Goal: Task Accomplishment & Management: Manage account settings

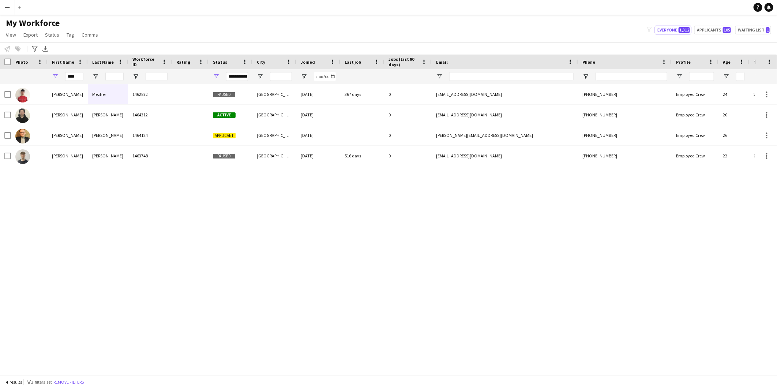
drag, startPoint x: 78, startPoint y: 78, endPoint x: 39, endPoint y: 67, distance: 40.0
click at [37, 72] on div "****" at bounding box center [396, 76] width 793 height 15
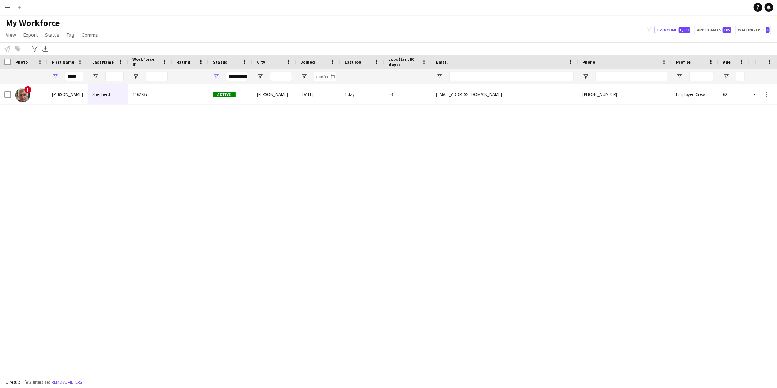
type input "*****"
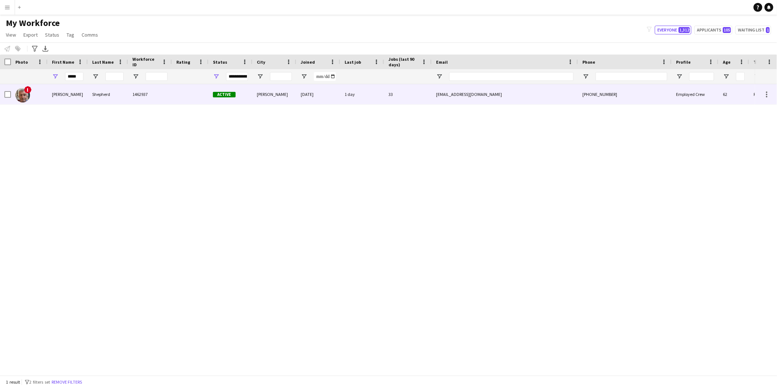
drag, startPoint x: 155, startPoint y: 91, endPoint x: 159, endPoint y: 94, distance: 6.0
click at [156, 91] on div "1462937" at bounding box center [150, 94] width 44 height 20
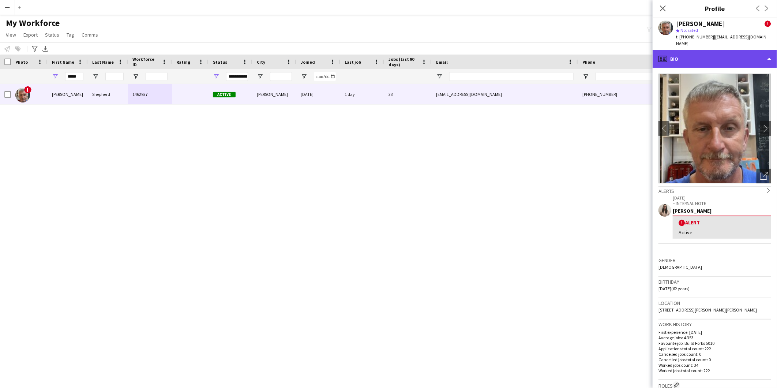
click at [742, 50] on div "profile Bio" at bounding box center [714, 59] width 124 height 18
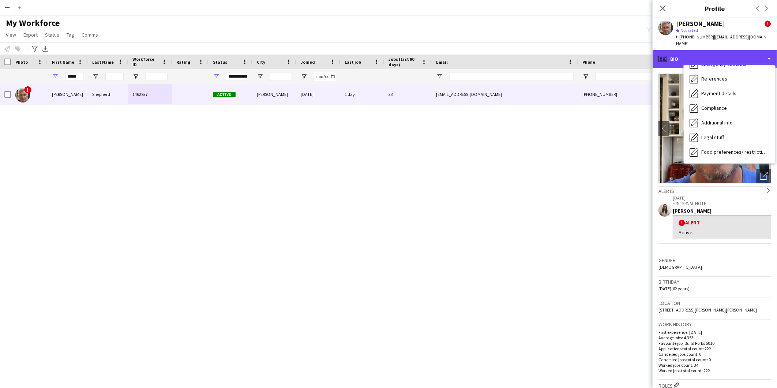
scroll to position [97, 0]
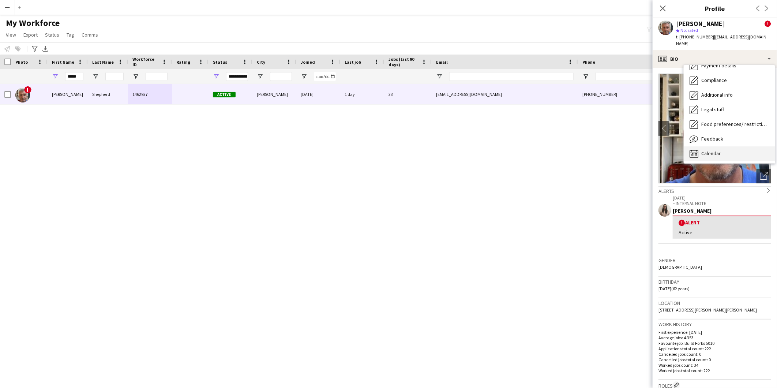
click at [724, 147] on div "Calendar Calendar" at bounding box center [728, 153] width 91 height 15
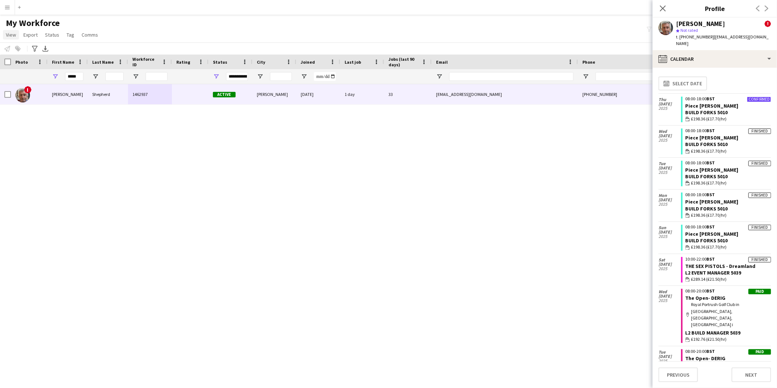
click at [12, 36] on span "View" at bounding box center [11, 34] width 10 height 7
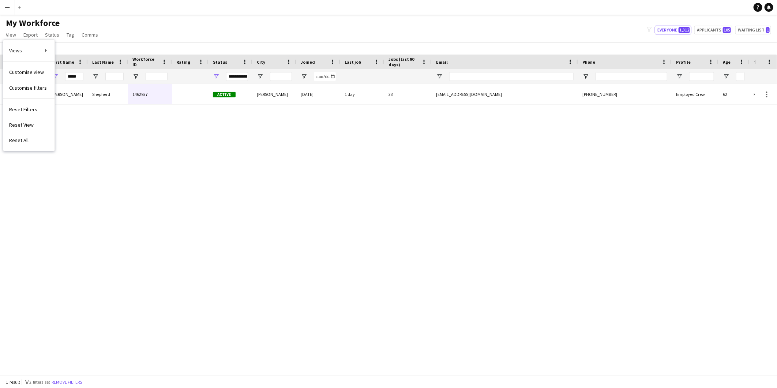
click at [5, 10] on button "Menu" at bounding box center [7, 7] width 15 height 15
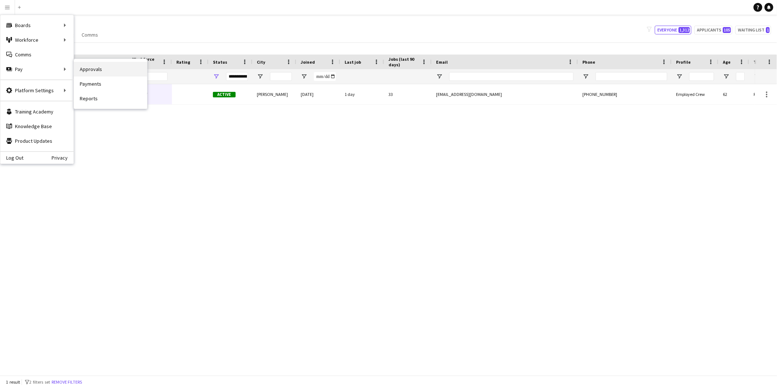
click at [110, 67] on link "Approvals" at bounding box center [110, 69] width 73 height 15
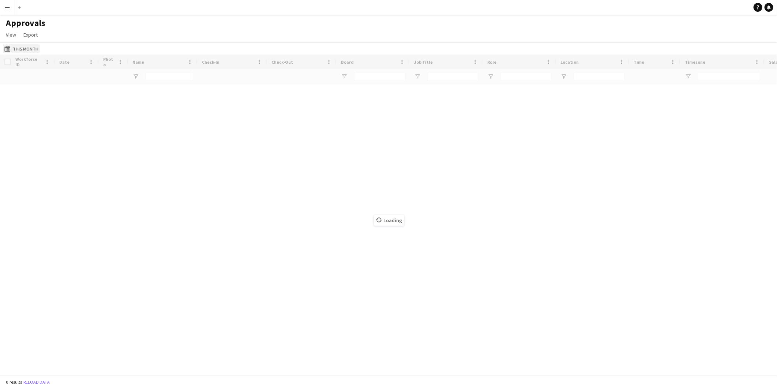
click at [33, 46] on button "This Month This Month" at bounding box center [21, 48] width 37 height 9
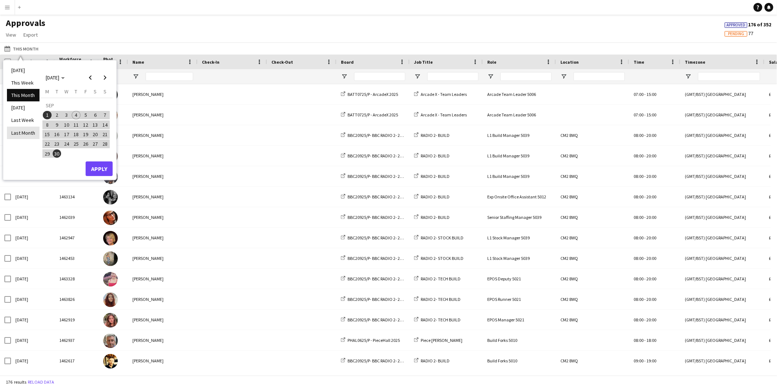
click at [24, 129] on li "Last Month" at bounding box center [23, 133] width 33 height 12
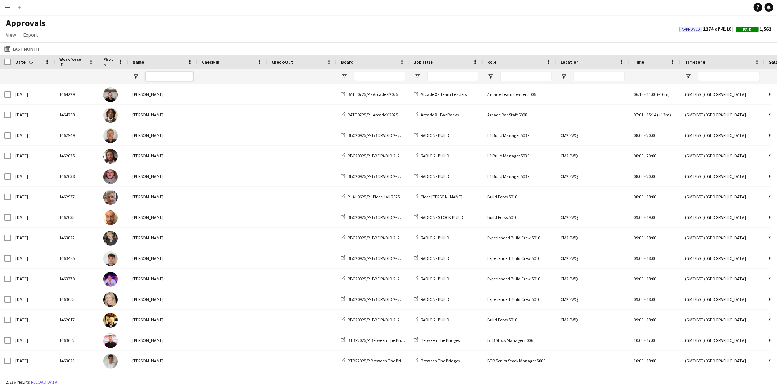
click at [162, 78] on input "Name Filter Input" at bounding box center [170, 76] width 48 height 9
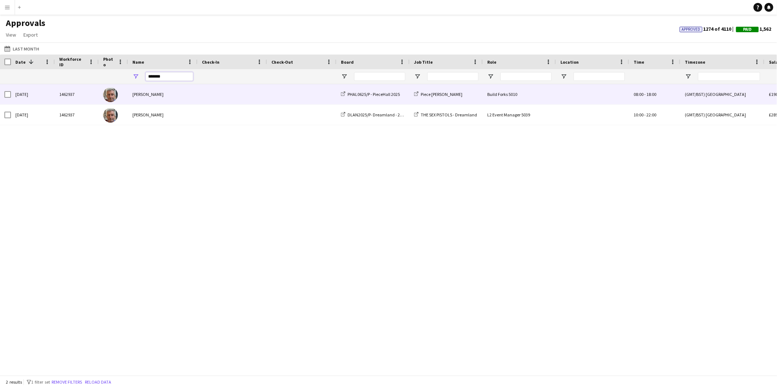
type input "*******"
click at [171, 92] on div "[PERSON_NAME]" at bounding box center [162, 94] width 69 height 20
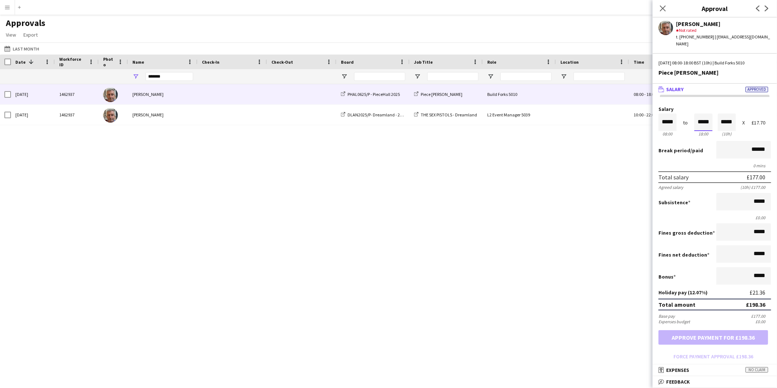
click at [700, 120] on input "*****" at bounding box center [703, 122] width 18 height 18
type input "*****"
click at [697, 132] on div at bounding box center [698, 135] width 9 height 7
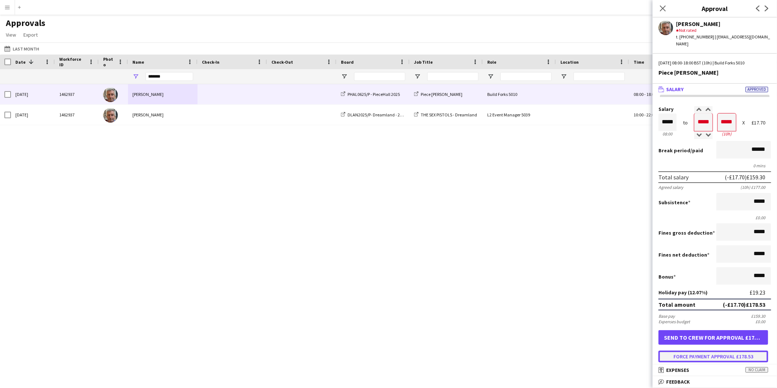
click at [699, 350] on button "Force payment approval £178.53" at bounding box center [713, 356] width 110 height 12
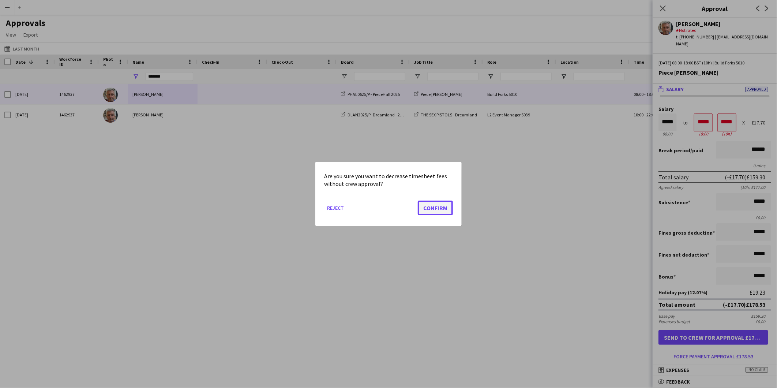
click at [440, 207] on button "Confirm" at bounding box center [435, 207] width 35 height 15
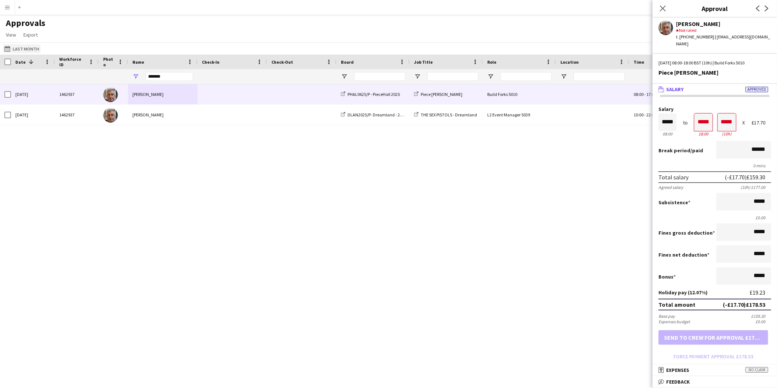
click at [15, 50] on button "This Month Last Month" at bounding box center [22, 48] width 38 height 9
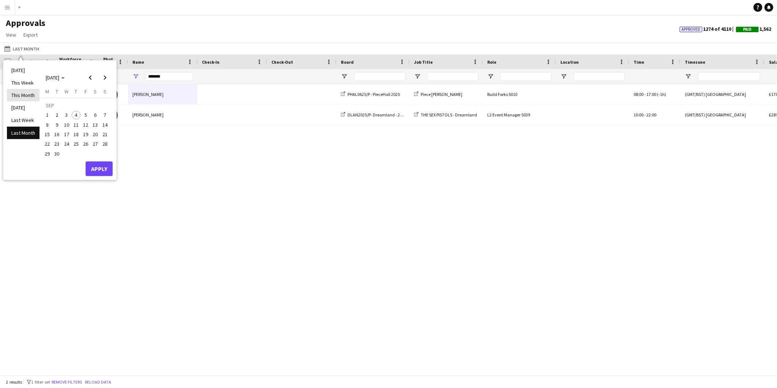
click at [23, 94] on li "This Month" at bounding box center [23, 95] width 33 height 12
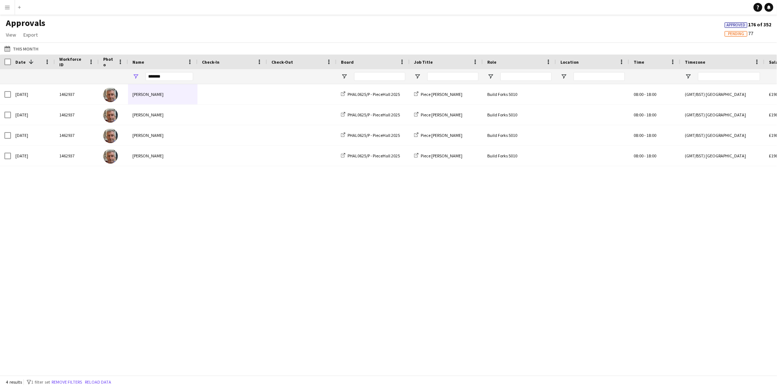
click at [30, 63] on span at bounding box center [31, 62] width 7 height 7
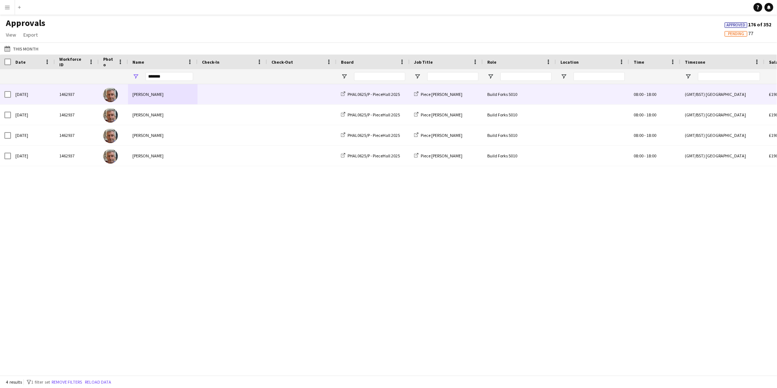
click at [48, 97] on div "[DATE]" at bounding box center [33, 94] width 44 height 20
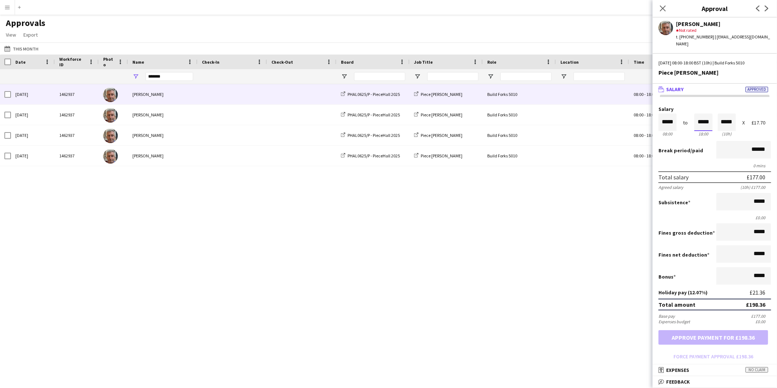
click at [695, 121] on input "*****" at bounding box center [703, 122] width 18 height 18
type input "*****"
click at [696, 132] on div at bounding box center [698, 135] width 9 height 7
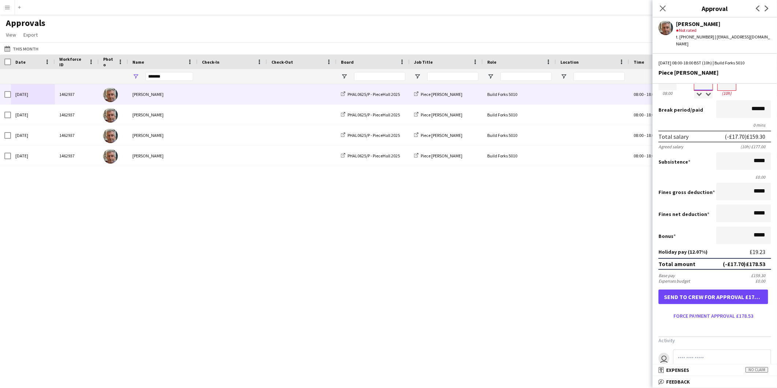
scroll to position [66, 0]
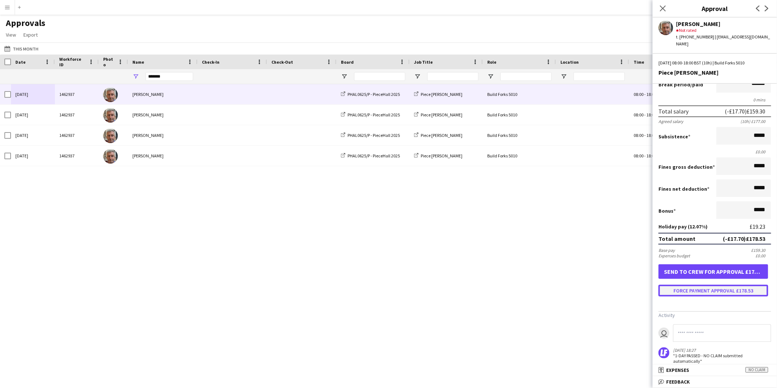
click at [695, 284] on button "Force payment approval £178.53" at bounding box center [713, 290] width 110 height 12
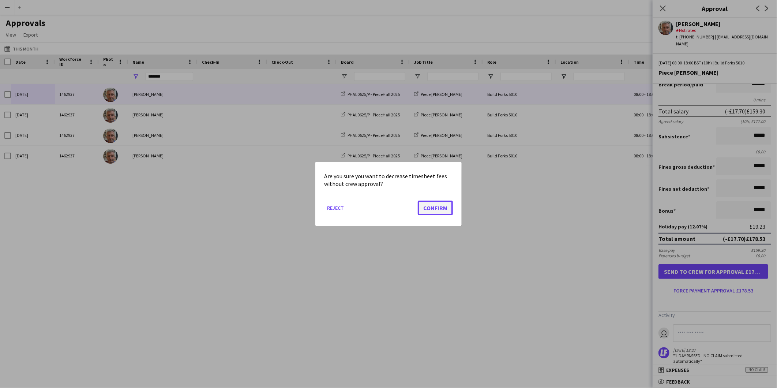
click at [436, 207] on button "Confirm" at bounding box center [435, 207] width 35 height 15
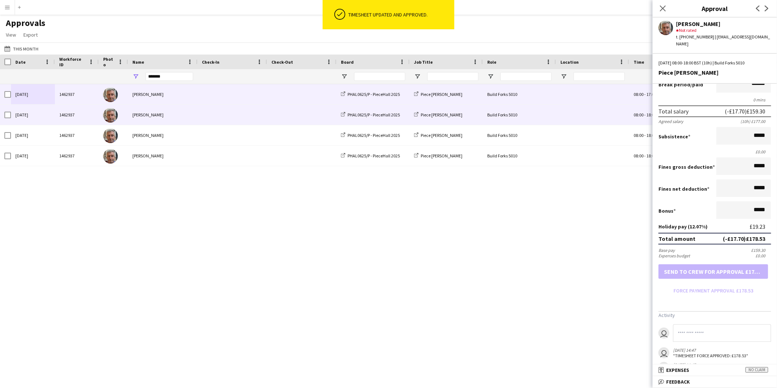
click at [41, 125] on div "[DATE]" at bounding box center [33, 115] width 44 height 20
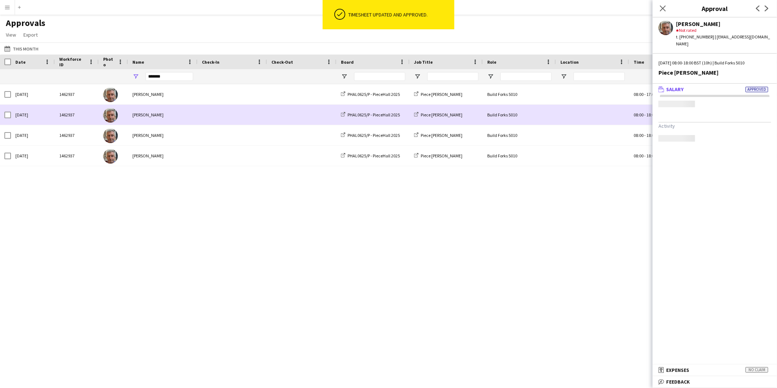
scroll to position [0, 0]
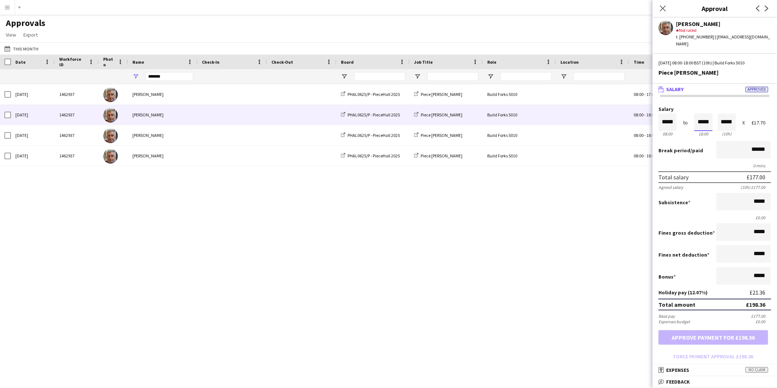
click at [702, 120] on input "*****" at bounding box center [703, 122] width 18 height 18
type input "*****"
drag, startPoint x: 696, startPoint y: 129, endPoint x: 700, endPoint y: 148, distance: 18.6
click at [697, 132] on div at bounding box center [698, 135] width 9 height 7
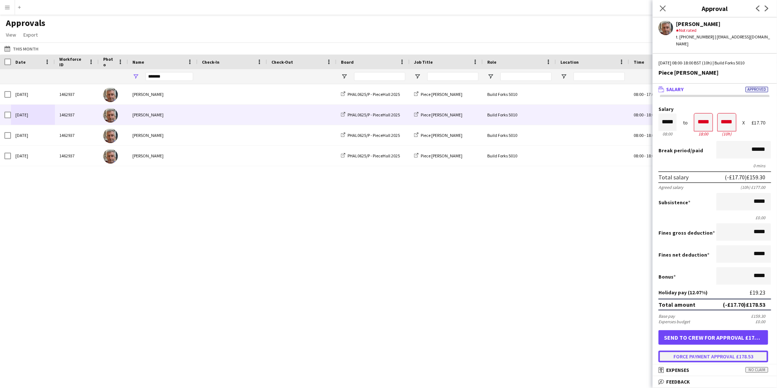
click at [694, 350] on button "Force payment approval £178.53" at bounding box center [713, 356] width 110 height 12
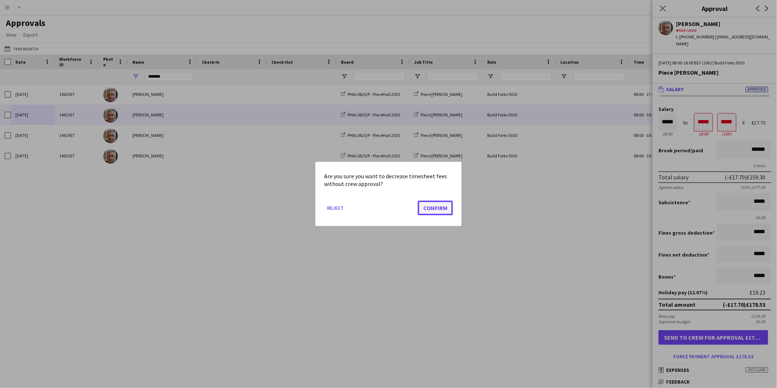
click at [426, 209] on button "Confirm" at bounding box center [435, 207] width 35 height 15
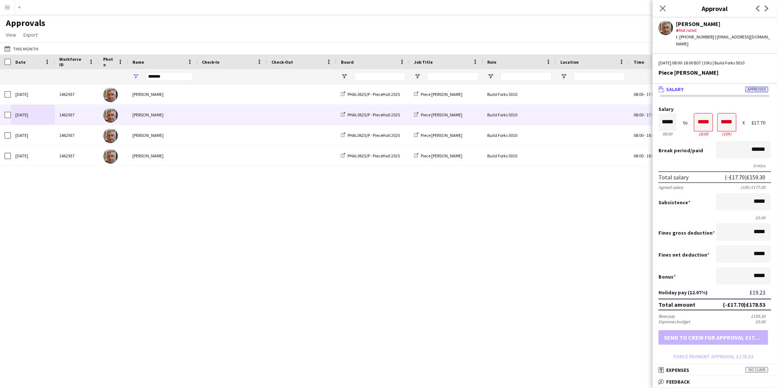
scroll to position [0, 0]
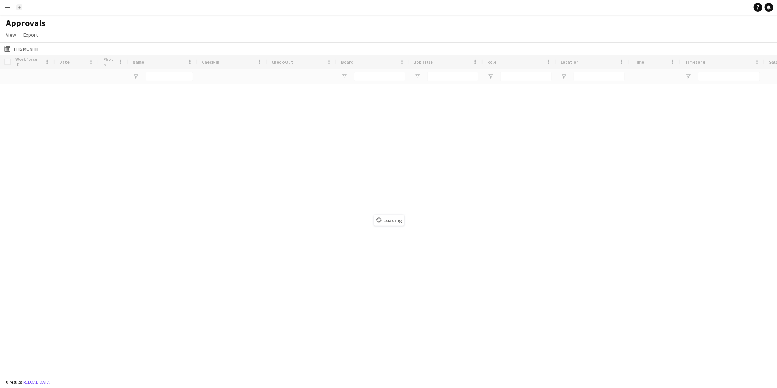
click at [17, 5] on button "Add" at bounding box center [19, 7] width 6 height 6
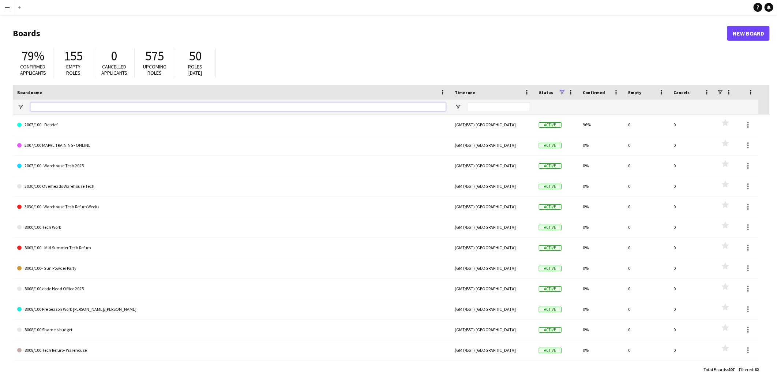
click at [39, 104] on input "Board name Filter Input" at bounding box center [237, 106] width 415 height 9
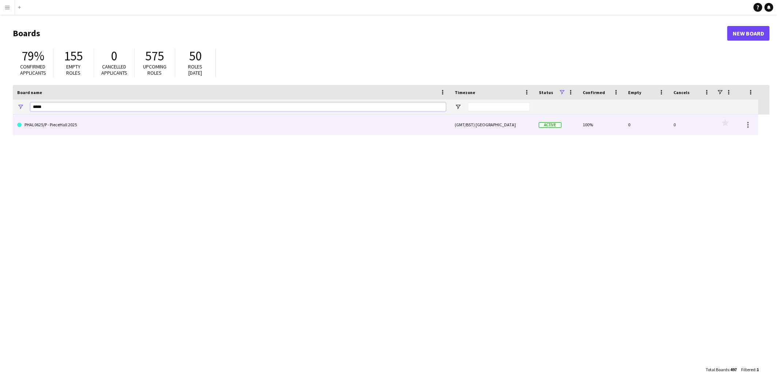
type input "*****"
click at [53, 121] on link "PHAL0625/P - PieceHall 2025" at bounding box center [231, 124] width 429 height 20
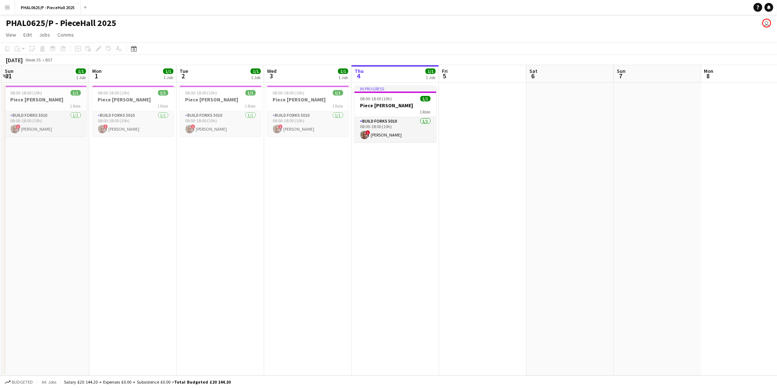
scroll to position [0, 217]
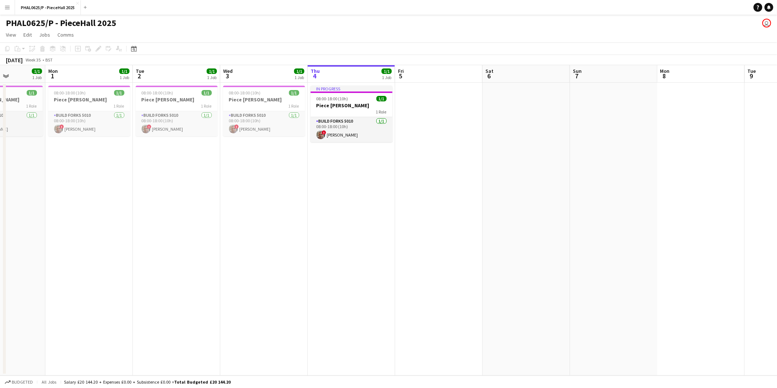
drag, startPoint x: 162, startPoint y: 190, endPoint x: 381, endPoint y: 199, distance: 220.0
click at [381, 199] on app-calendar-viewport "Fri 29 Sat 30 Sun 31 1/1 1 Job Mon 1 1/1 1 Job Tue 2 1/1 1 Job Wed 3 1/1 1 Job …" at bounding box center [388, 220] width 777 height 310
click at [251, 93] on span "08:00-18:00 (10h)" at bounding box center [245, 92] width 32 height 5
drag, startPoint x: 251, startPoint y: 93, endPoint x: 105, endPoint y: 52, distance: 151.2
click at [103, 50] on div "Add job Add linked Job Edit Edit linked Job Applicants" at bounding box center [95, 48] width 56 height 9
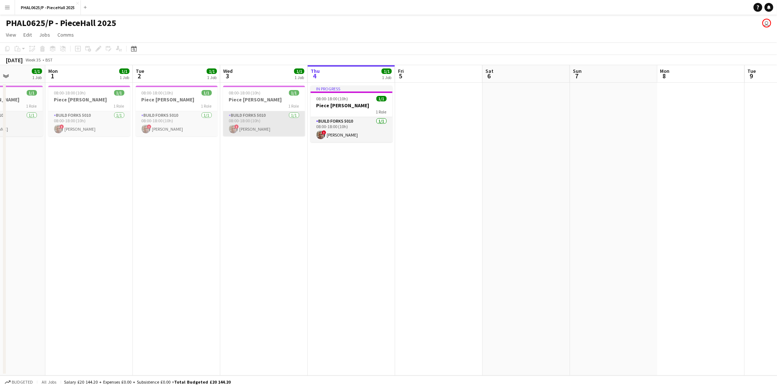
click at [269, 120] on app-card-role "Build Forks 5010 1/1 08:00-18:00 (10h) ! Lance Shepherd" at bounding box center [264, 123] width 82 height 25
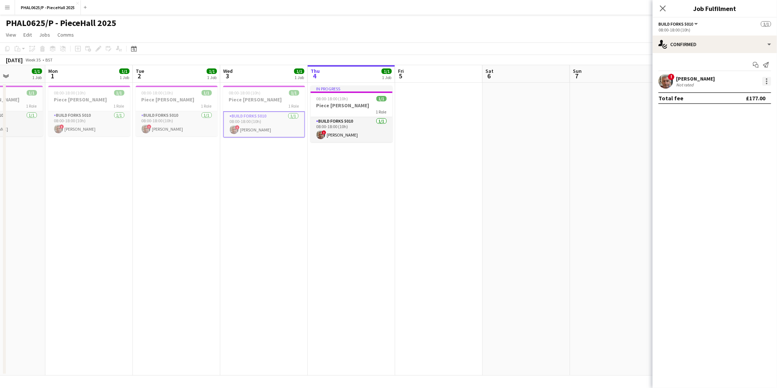
click at [766, 78] on div at bounding box center [766, 81] width 9 height 9
click at [732, 165] on span "Remove" at bounding box center [731, 165] width 22 height 6
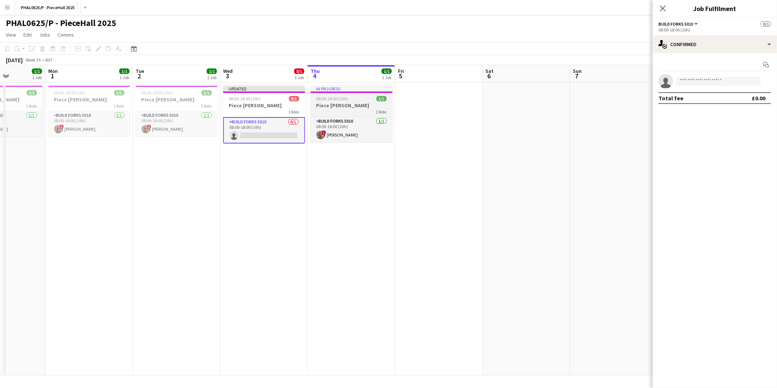
drag, startPoint x: 349, startPoint y: 106, endPoint x: 356, endPoint y: 106, distance: 6.9
click at [349, 106] on h3 "Piece [PERSON_NAME]" at bounding box center [351, 105] width 82 height 7
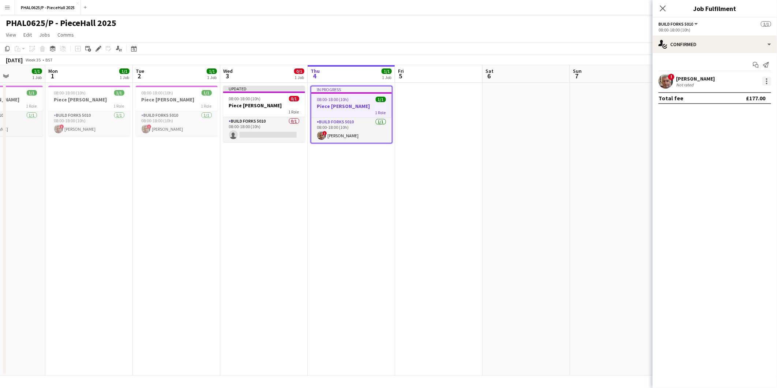
click at [766, 82] on div at bounding box center [766, 80] width 1 height 1
click at [739, 165] on span "Remove" at bounding box center [731, 165] width 22 height 6
click at [334, 101] on span "08:00-18:00 (10h)" at bounding box center [333, 99] width 32 height 5
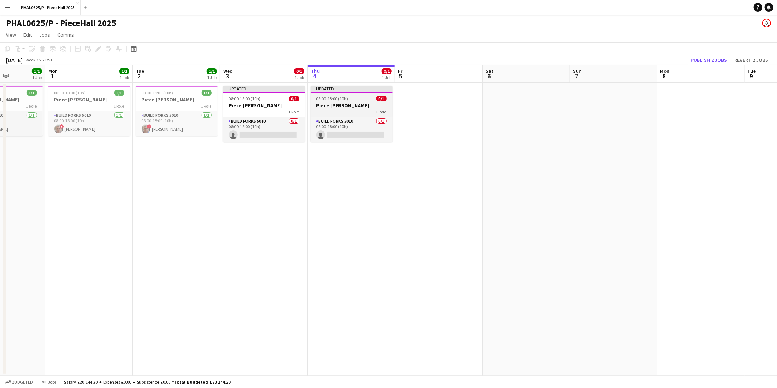
click at [328, 112] on div "1 Role" at bounding box center [351, 112] width 82 height 6
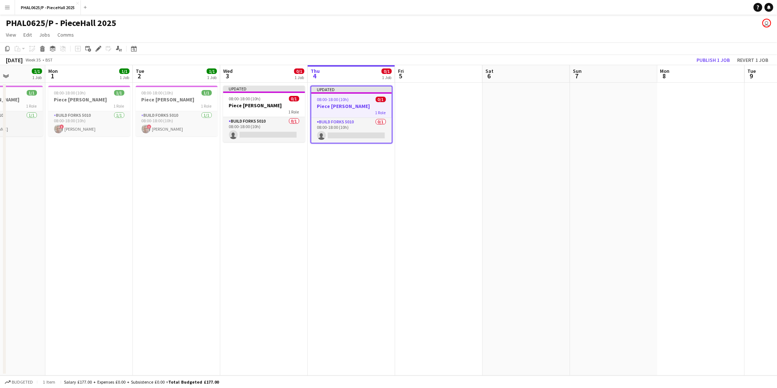
scroll to position [0, 216]
click at [42, 48] on icon "Delete" at bounding box center [42, 49] width 6 height 6
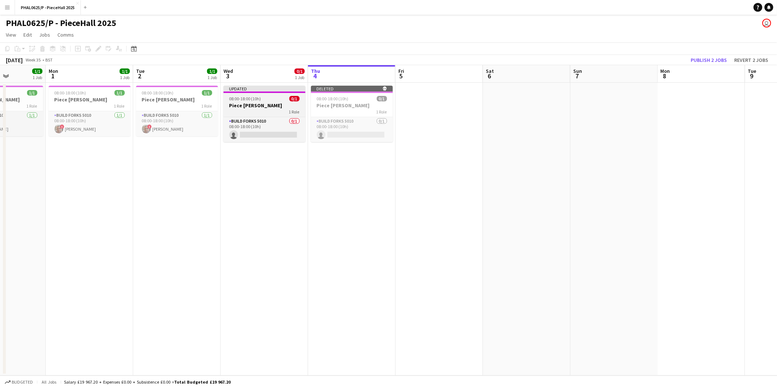
click at [262, 103] on h3 "Piece [PERSON_NAME]" at bounding box center [264, 105] width 82 height 7
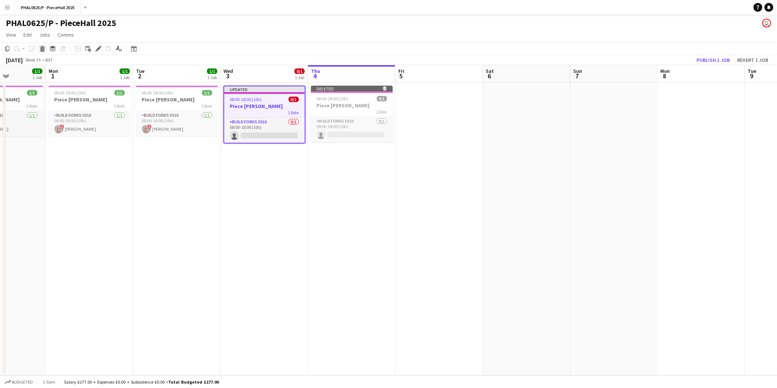
drag, startPoint x: 42, startPoint y: 48, endPoint x: 167, endPoint y: 66, distance: 126.3
click at [44, 49] on icon "Delete" at bounding box center [42, 49] width 6 height 6
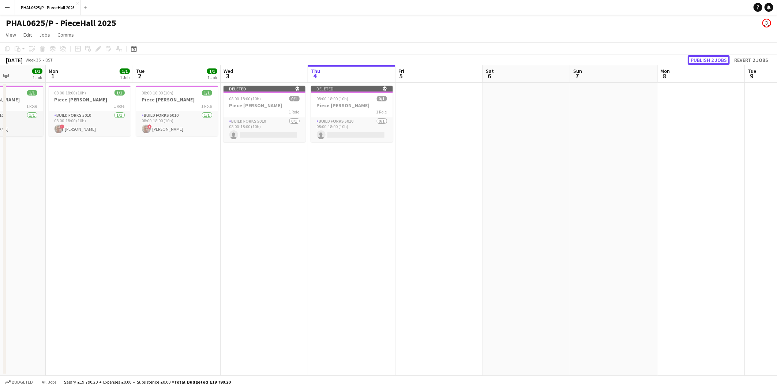
click at [718, 59] on button "Publish 2 jobs" at bounding box center [708, 60] width 42 height 10
